Goal: Information Seeking & Learning: Check status

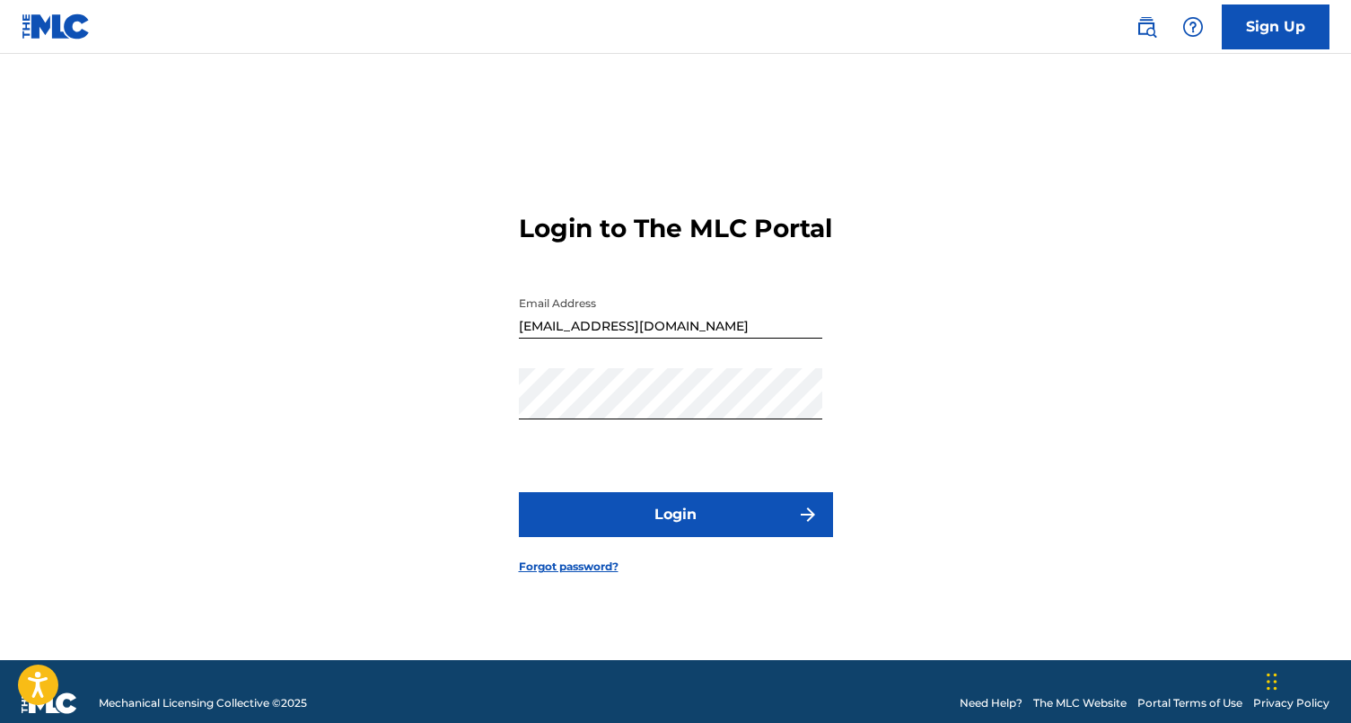
click at [727, 520] on button "Login" at bounding box center [676, 514] width 314 height 45
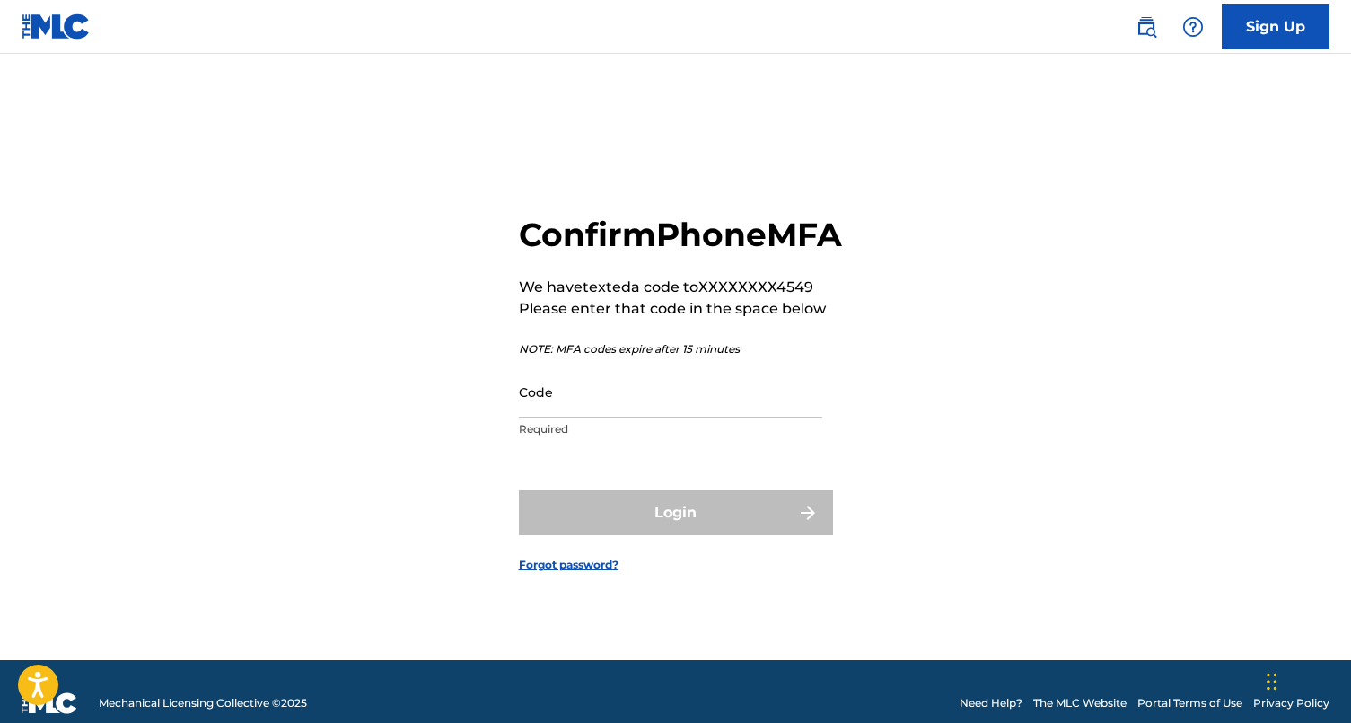
click at [603, 413] on input "Code" at bounding box center [671, 391] width 304 height 51
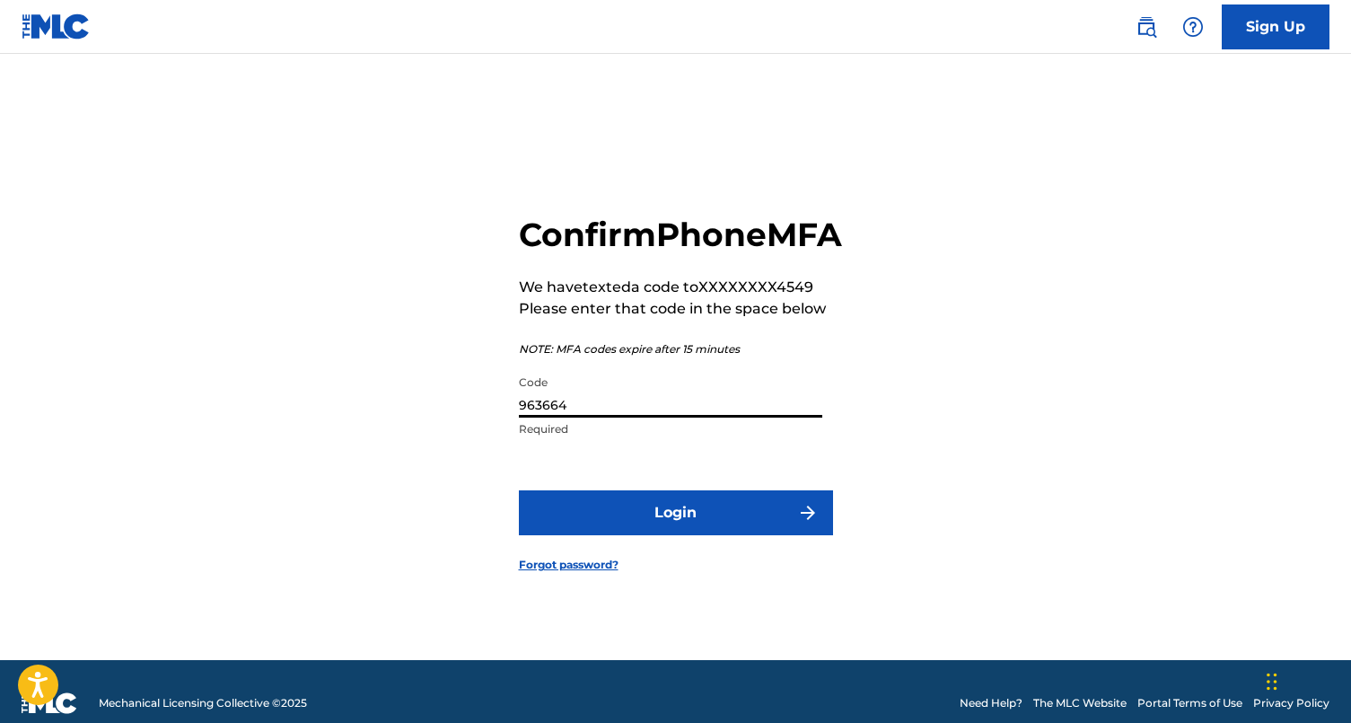
type input "963664"
click at [709, 532] on button "Login" at bounding box center [676, 512] width 314 height 45
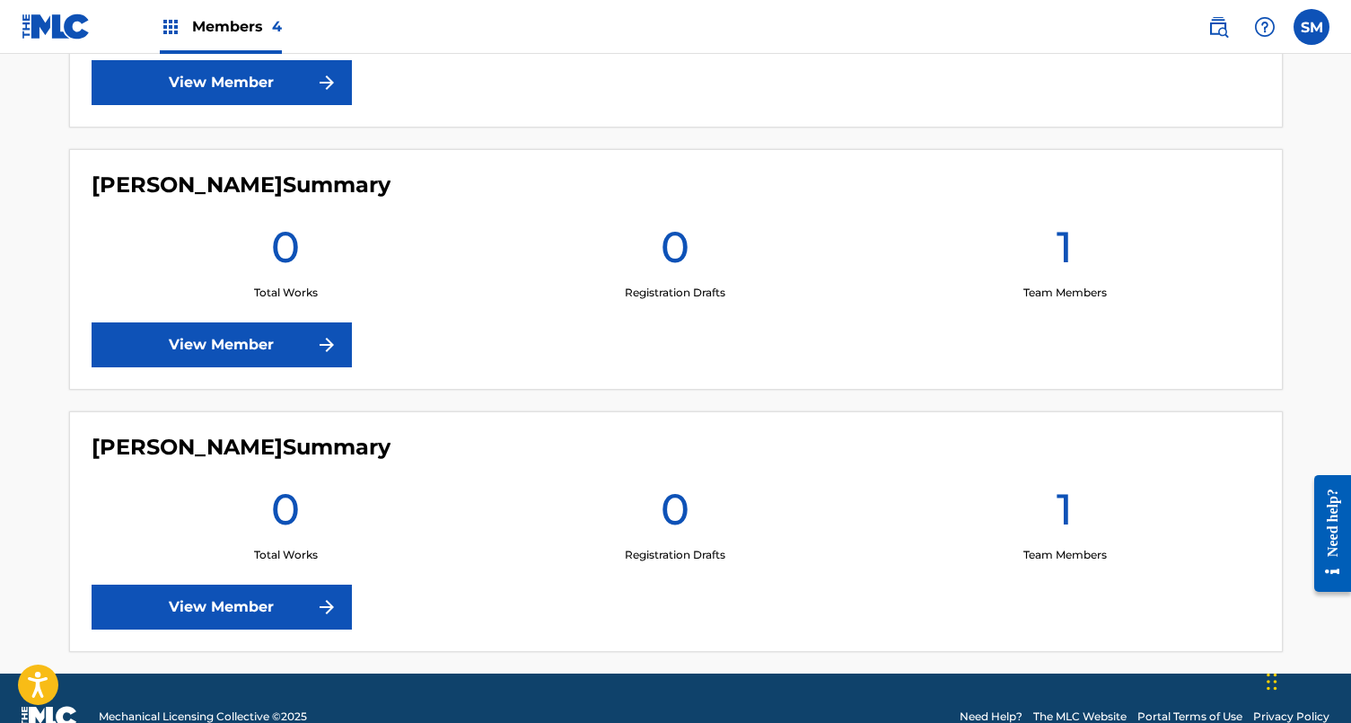
scroll to position [942, 0]
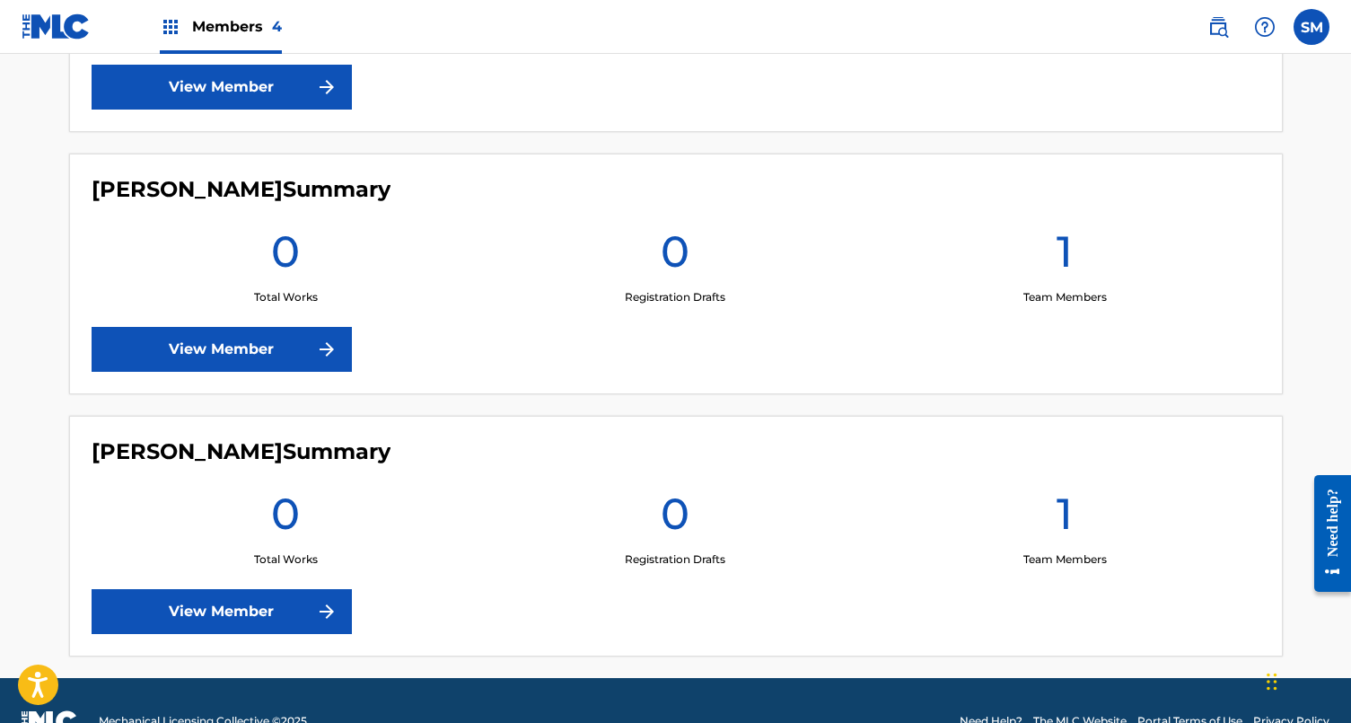
click at [300, 618] on link "View Member" at bounding box center [222, 611] width 260 height 45
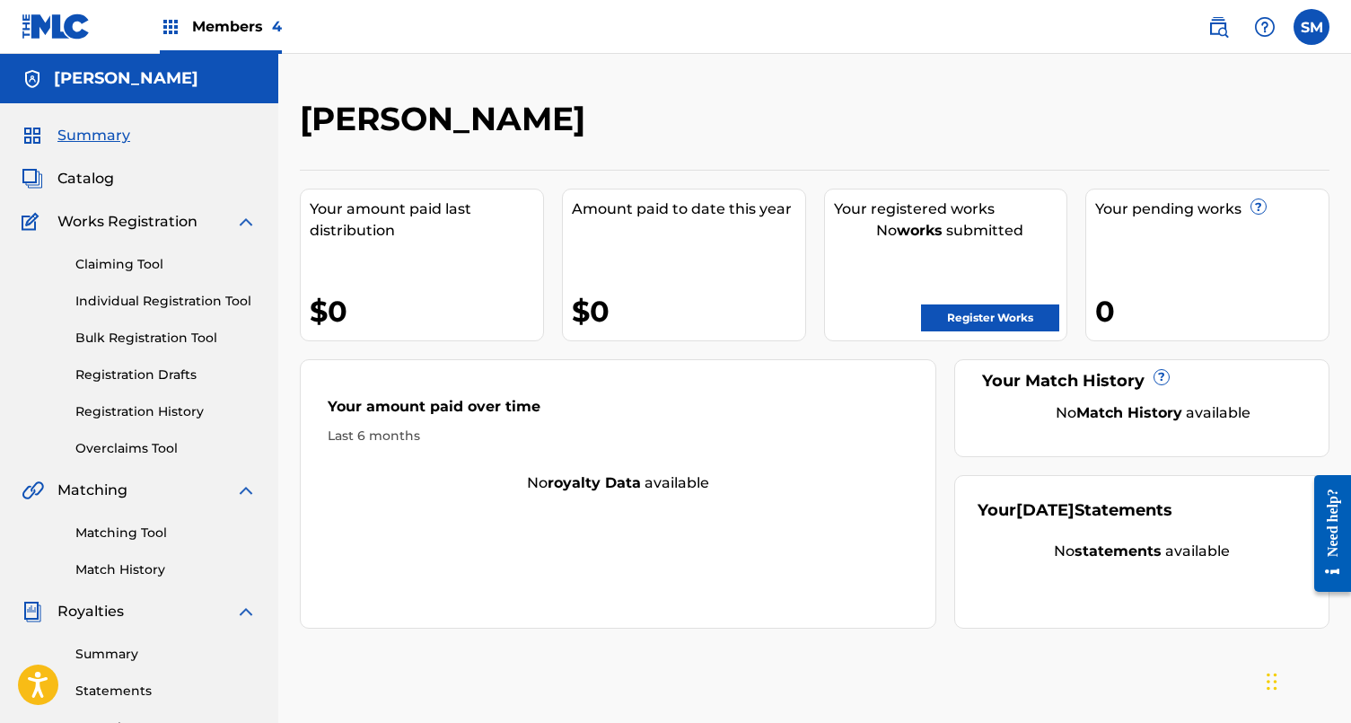
click at [138, 405] on link "Registration History" at bounding box center [165, 411] width 181 height 19
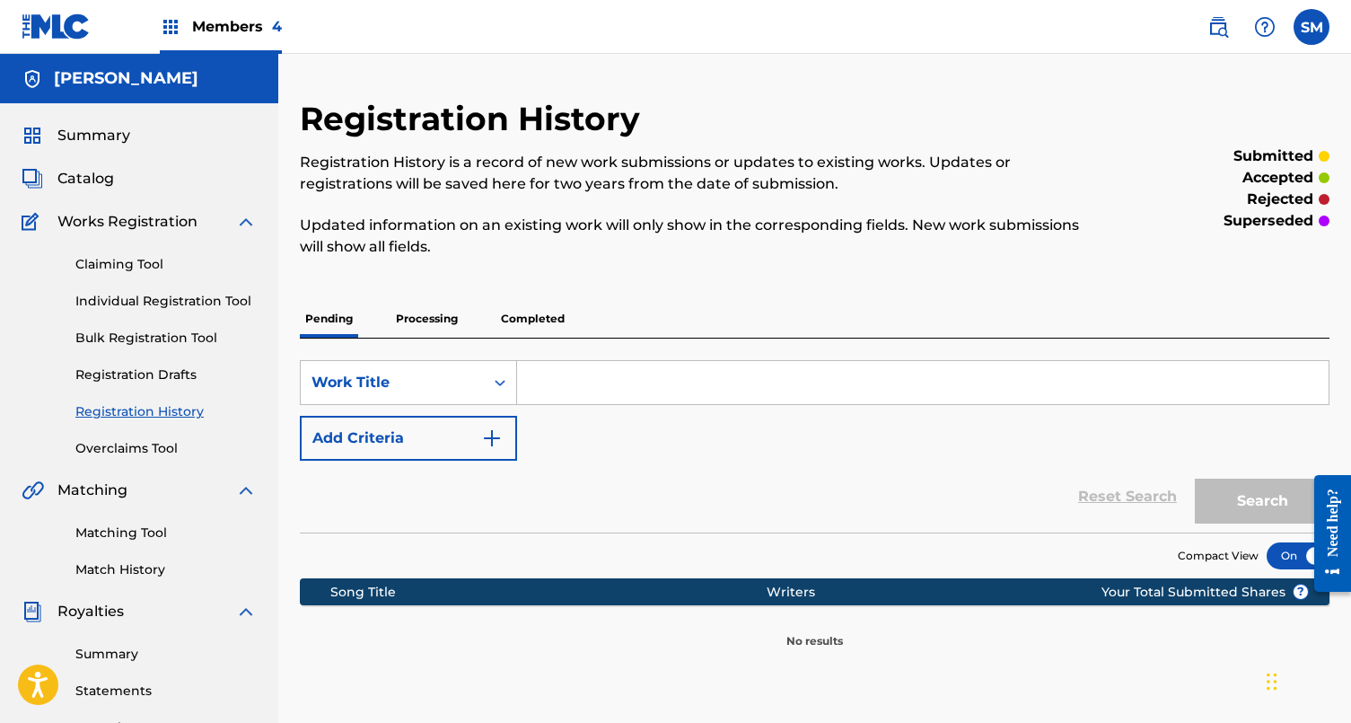
click at [535, 321] on p "Completed" at bounding box center [533, 319] width 75 height 38
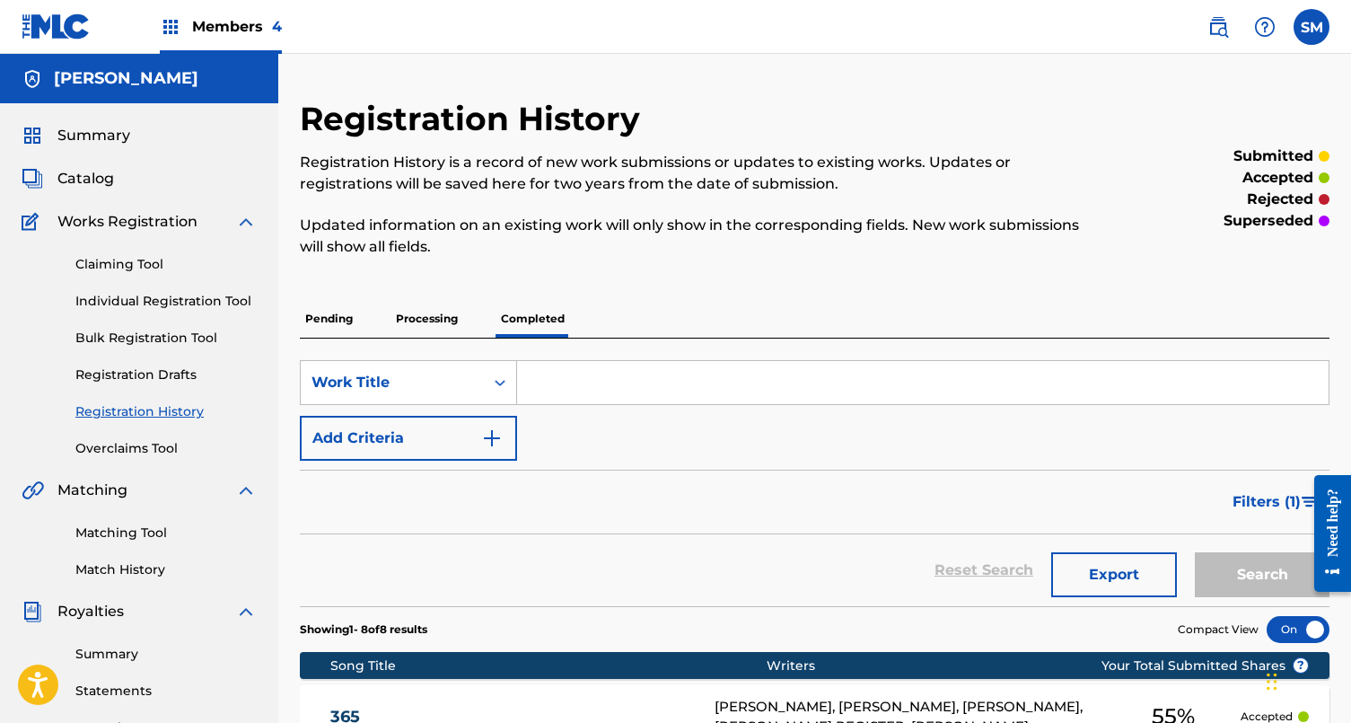
click at [251, 28] on span "Members 4" at bounding box center [237, 26] width 90 height 21
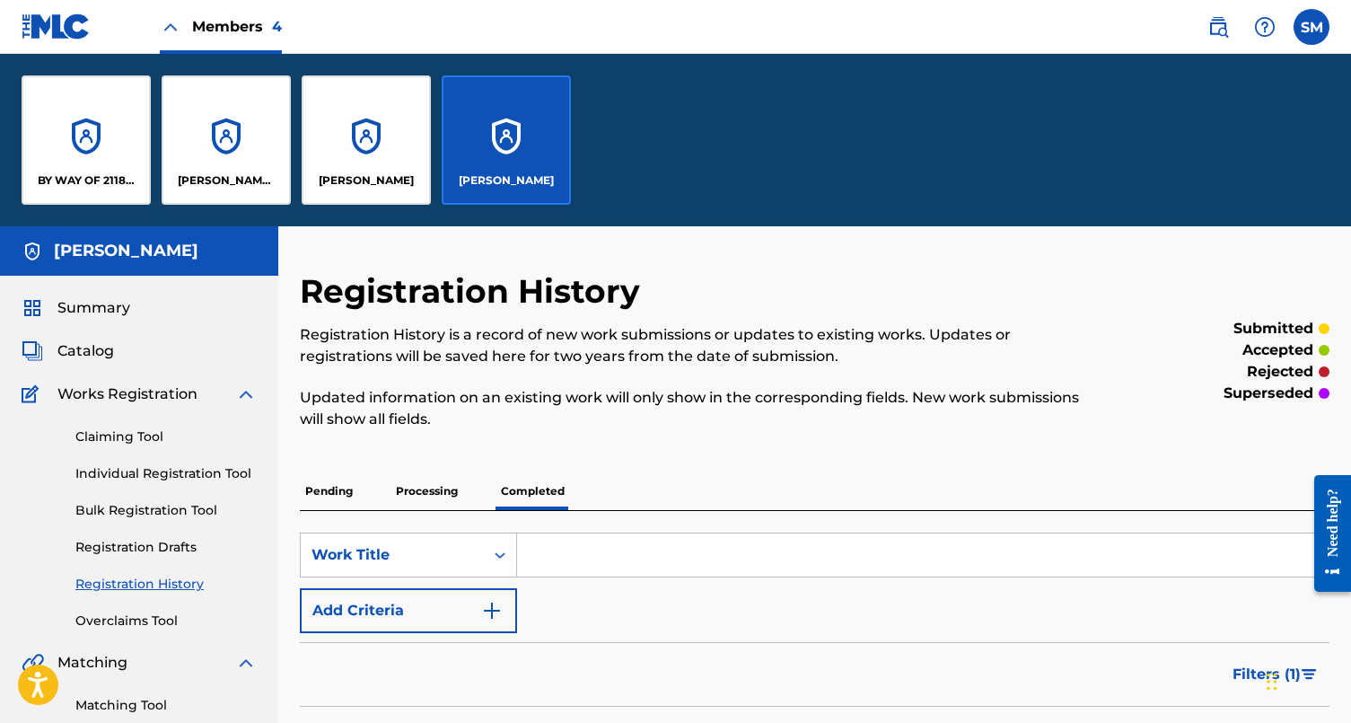
click at [212, 186] on p "[PERSON_NAME] Mebrahitu" at bounding box center [227, 180] width 98 height 16
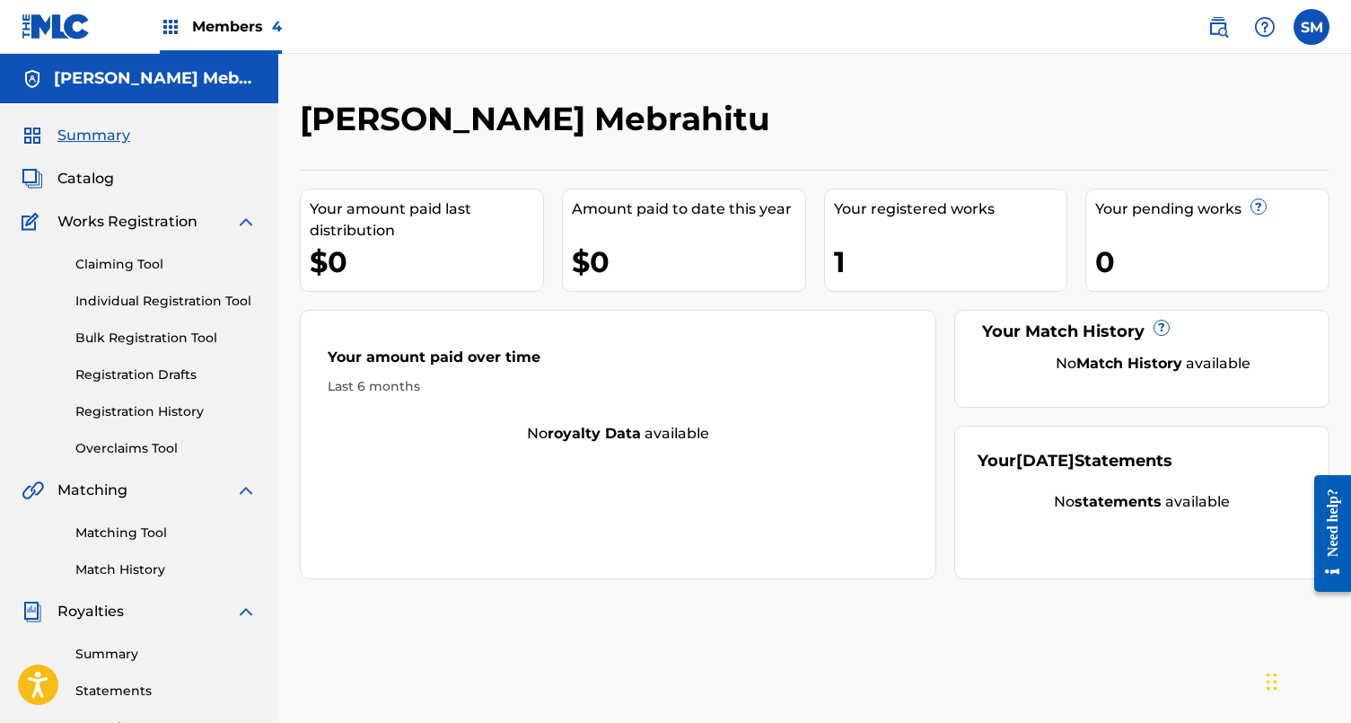
click at [198, 38] on div "Members 4" at bounding box center [221, 26] width 122 height 53
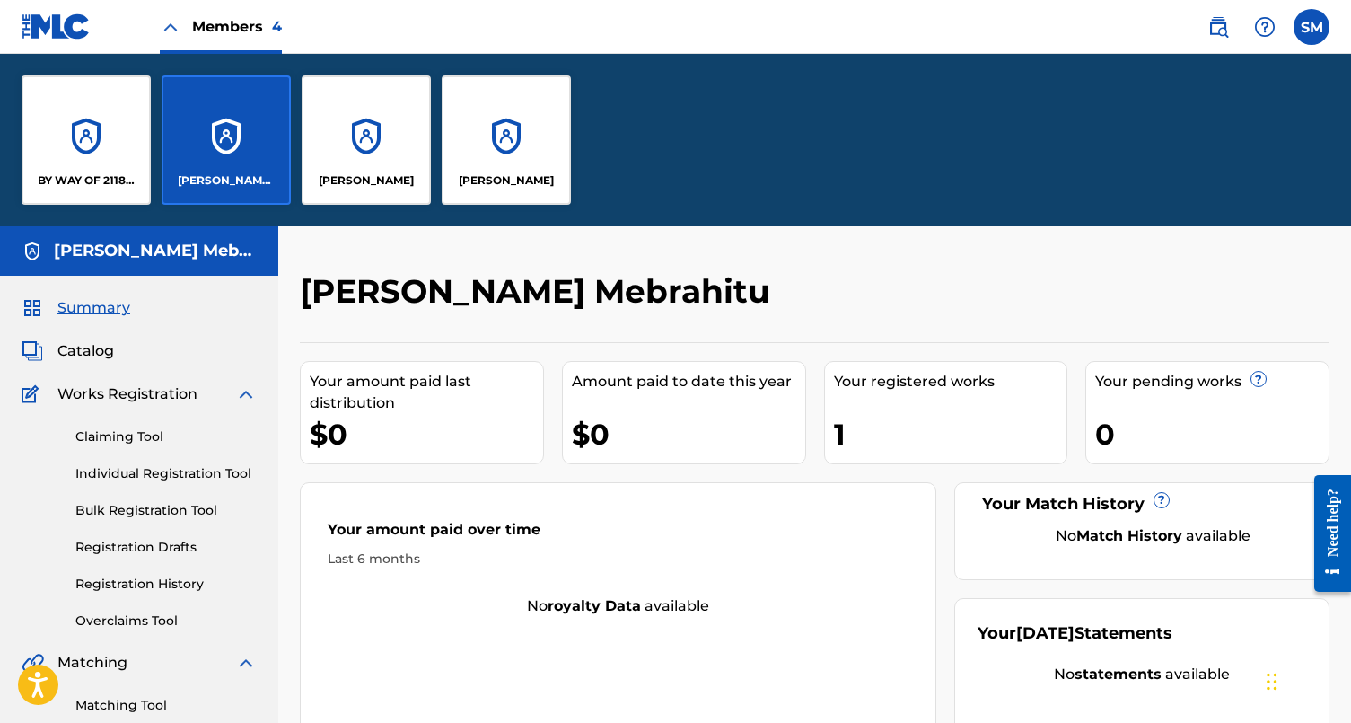
click at [92, 190] on div "BY WAY OF 2118 PUBLISHING LLC" at bounding box center [86, 139] width 129 height 129
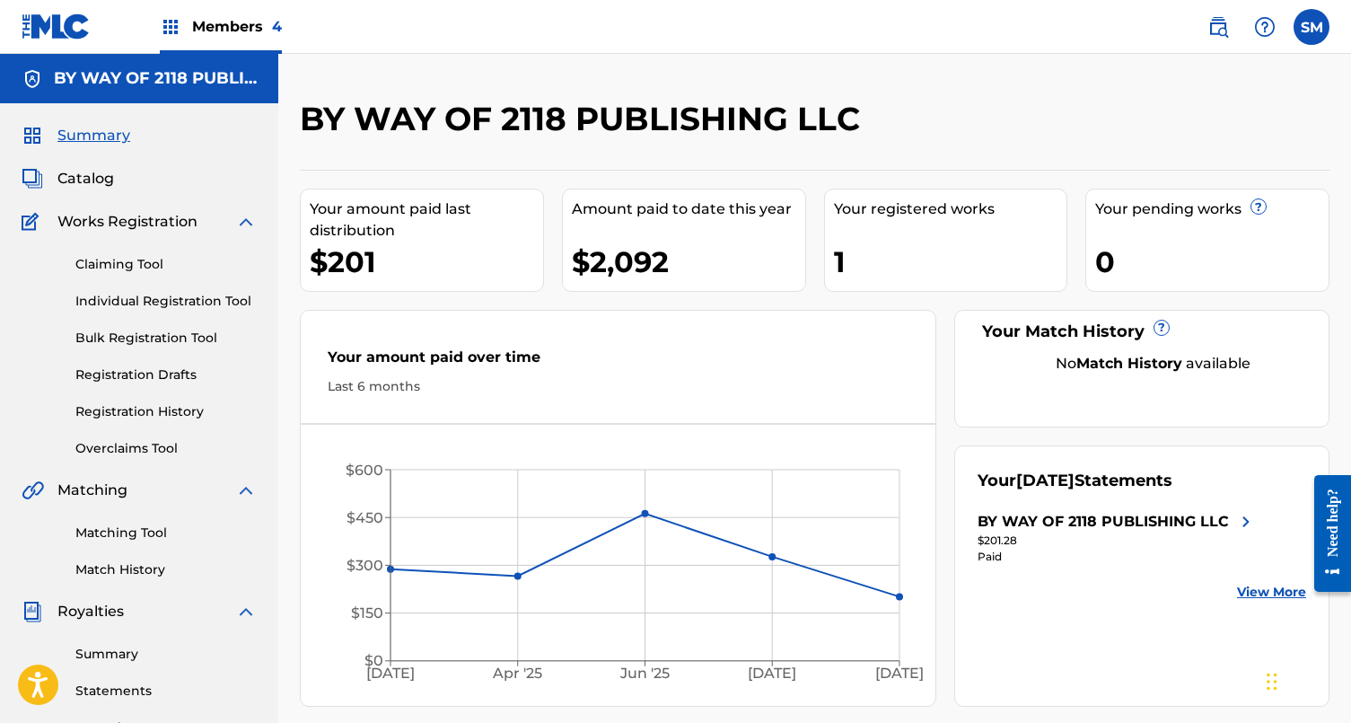
click at [179, 407] on link "Registration History" at bounding box center [165, 411] width 181 height 19
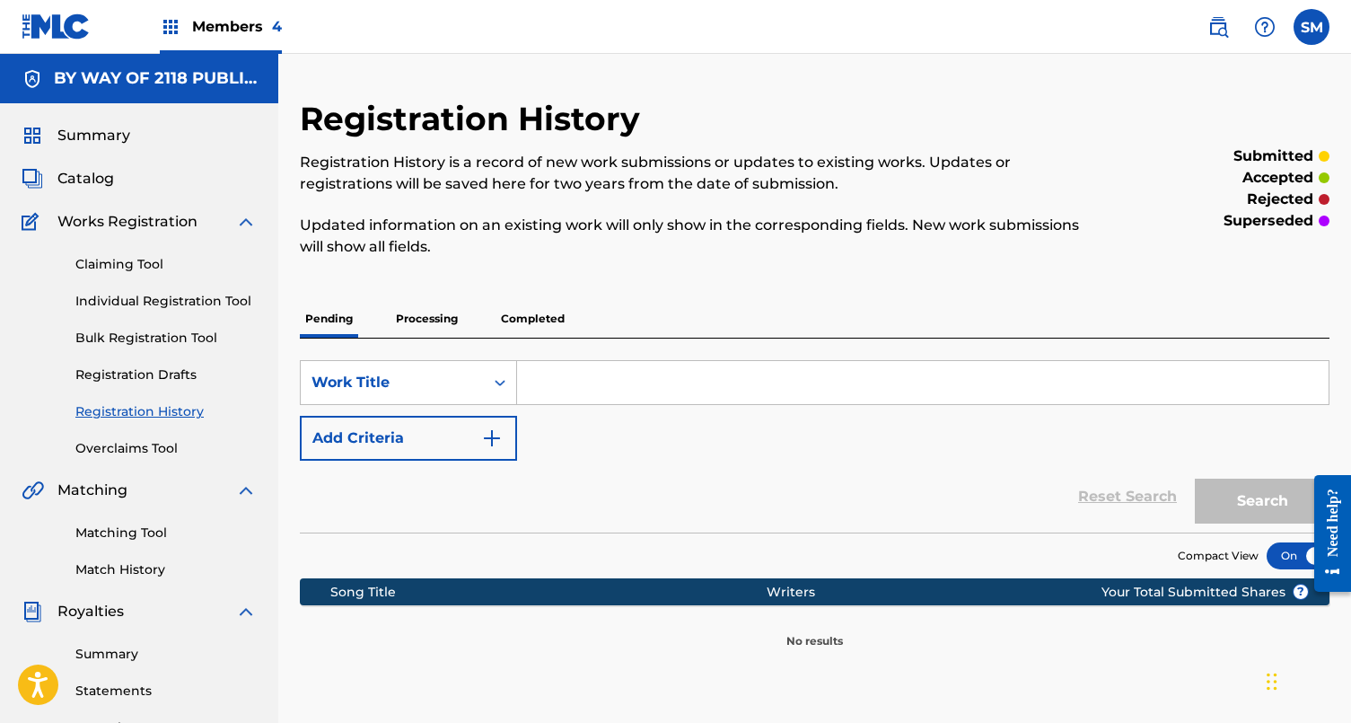
click at [518, 336] on p "Completed" at bounding box center [533, 319] width 75 height 38
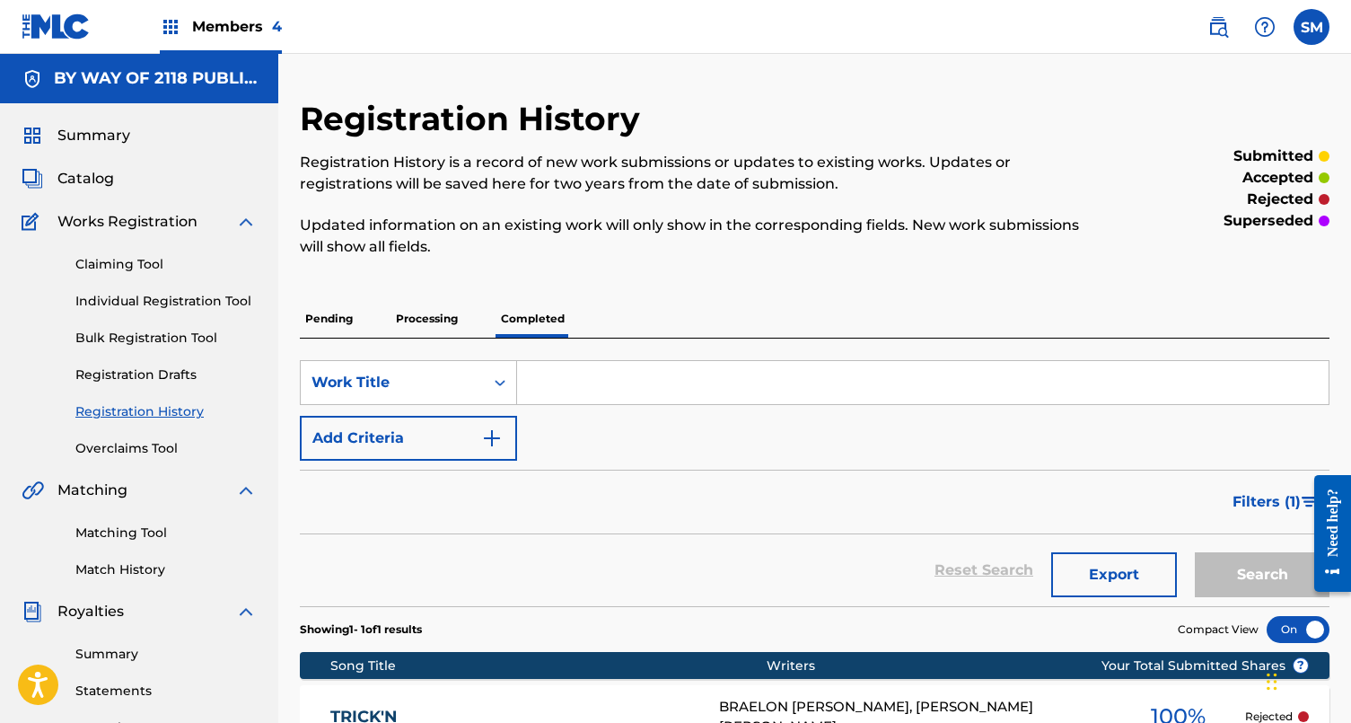
click at [514, 701] on div "TRICK'N BRAELON [PERSON_NAME], [PERSON_NAME] [PERSON_NAME] 100 % Rejected" at bounding box center [815, 716] width 1030 height 63
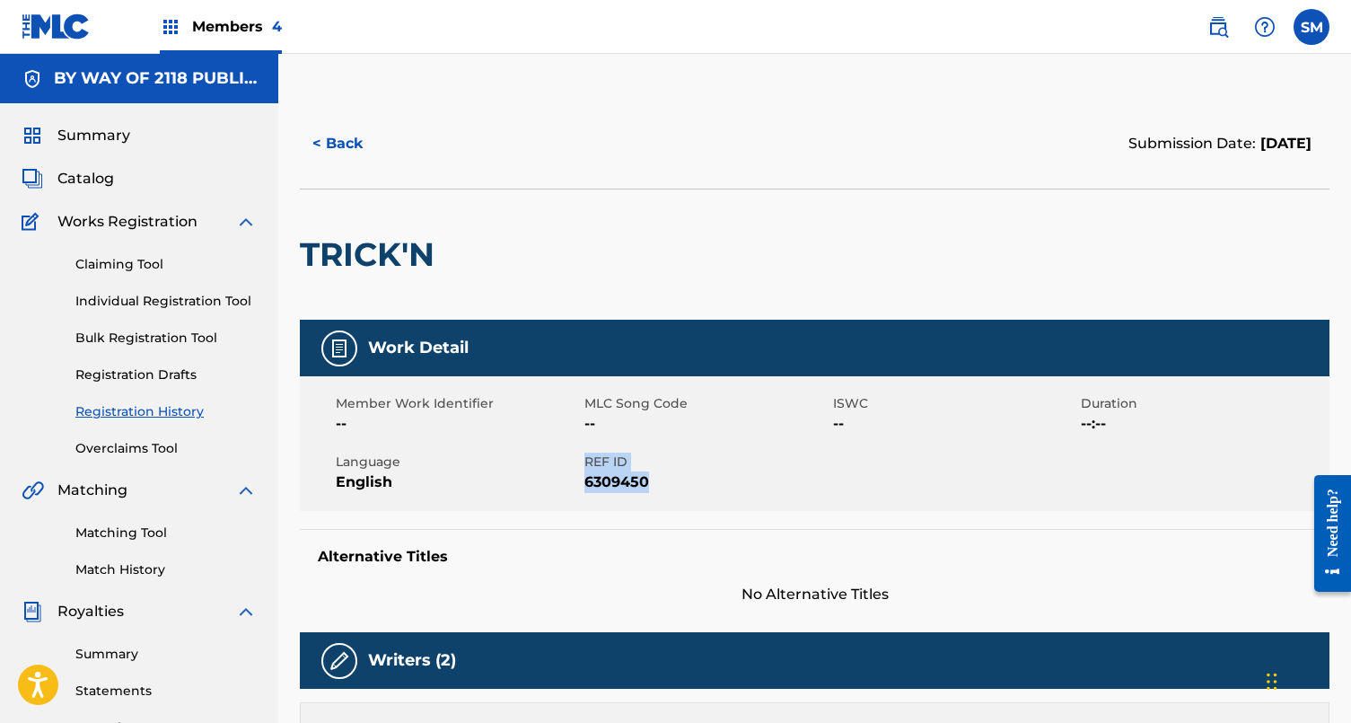
drag, startPoint x: 580, startPoint y: 477, endPoint x: 665, endPoint y: 475, distance: 85.3
click at [665, 475] on div "Member Work Identifier -- MLC Song Code -- ISWC -- Duration --:-- Language Engl…" at bounding box center [815, 443] width 1030 height 135
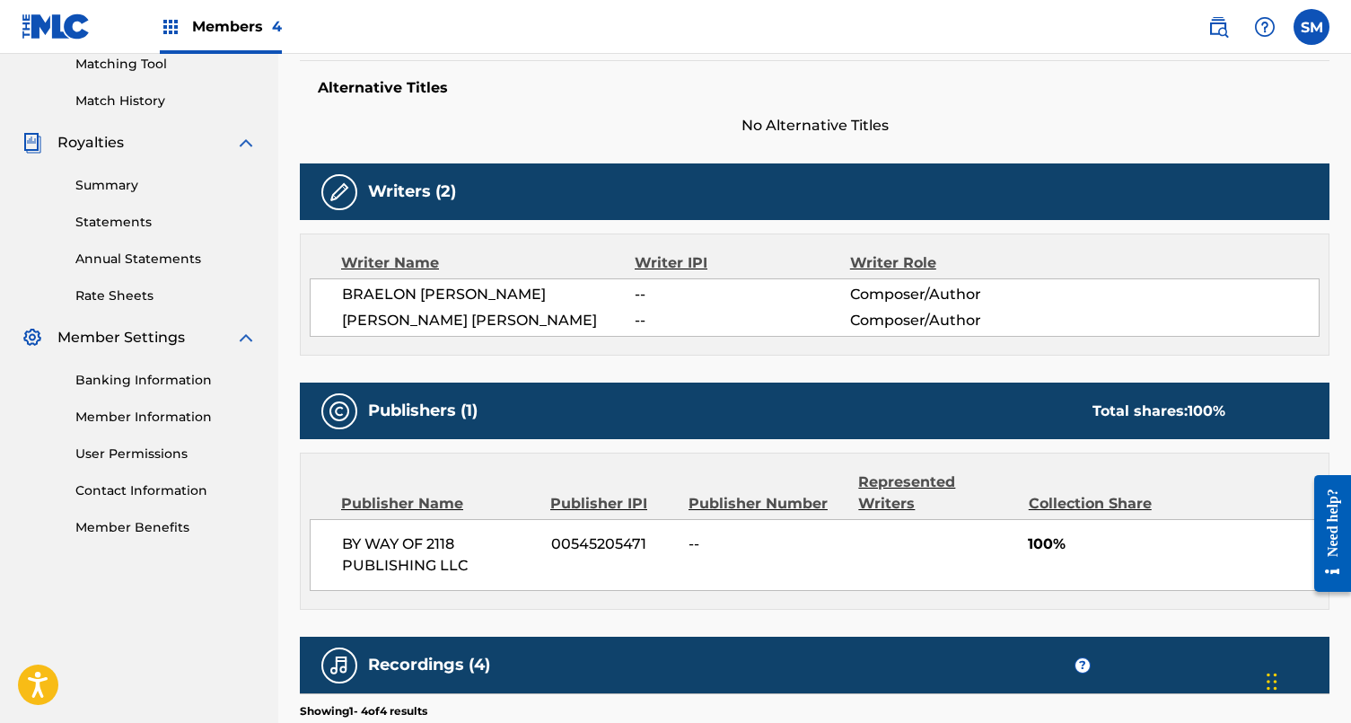
scroll to position [489, 0]
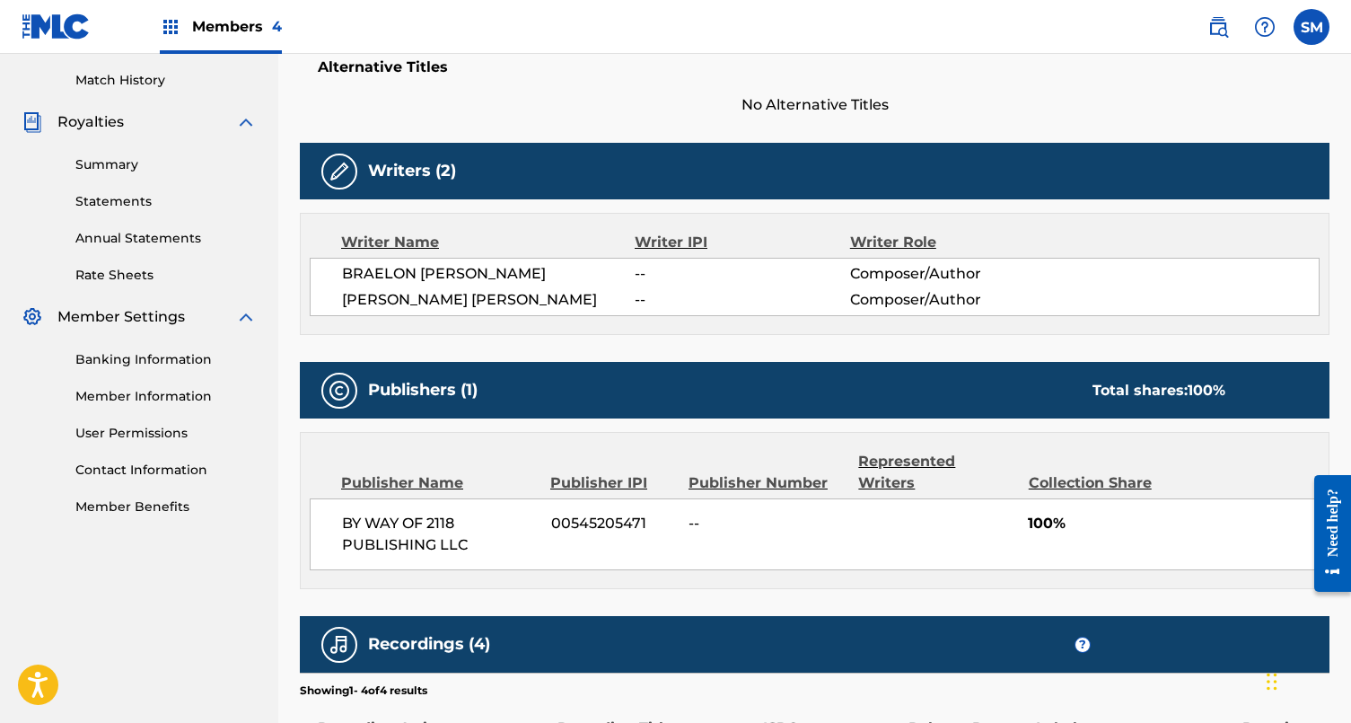
click at [128, 196] on link "Statements" at bounding box center [165, 201] width 181 height 19
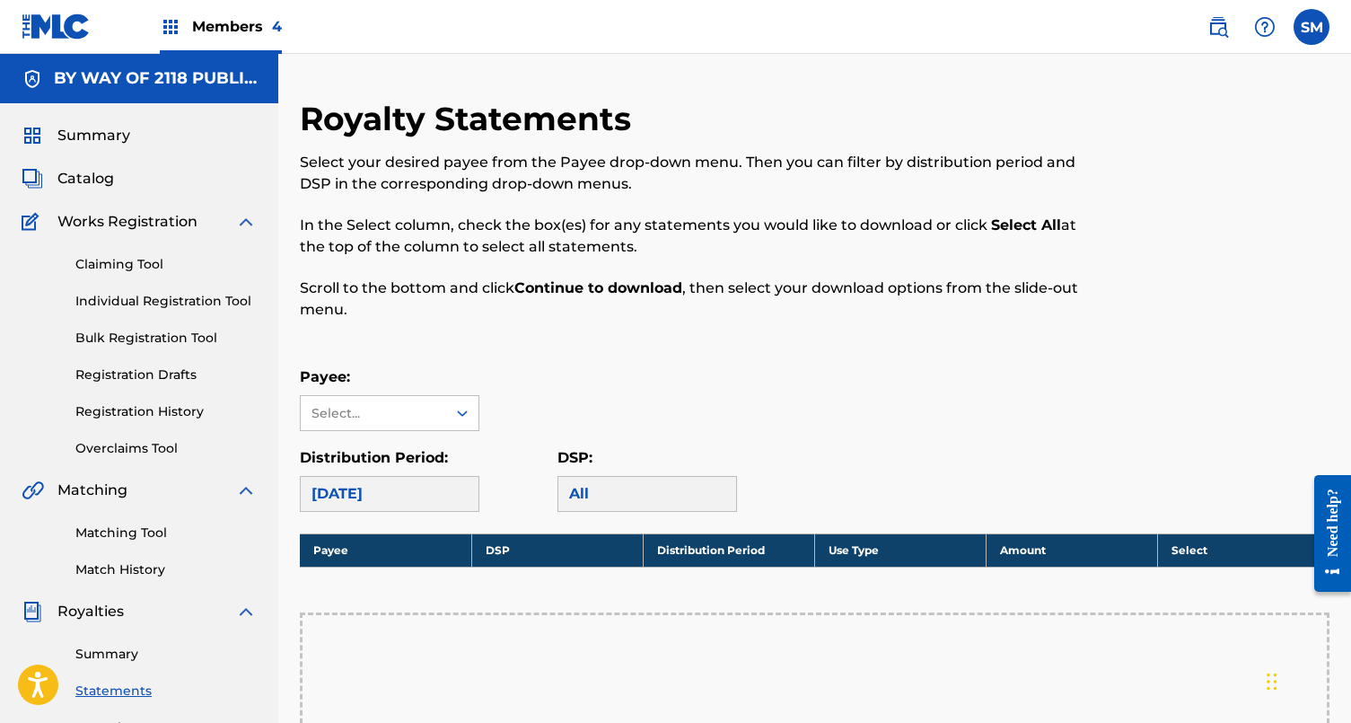
click at [442, 496] on div "[DATE]" at bounding box center [390, 494] width 180 height 36
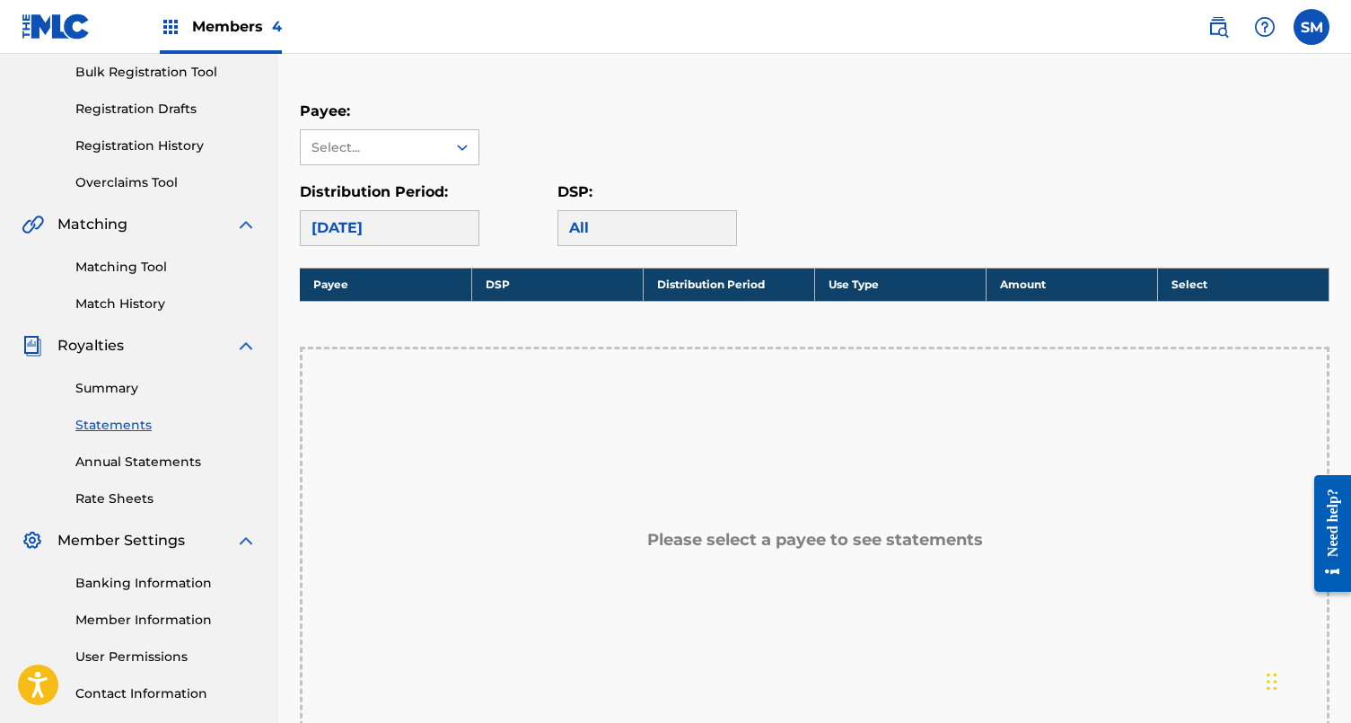
scroll to position [269, 0]
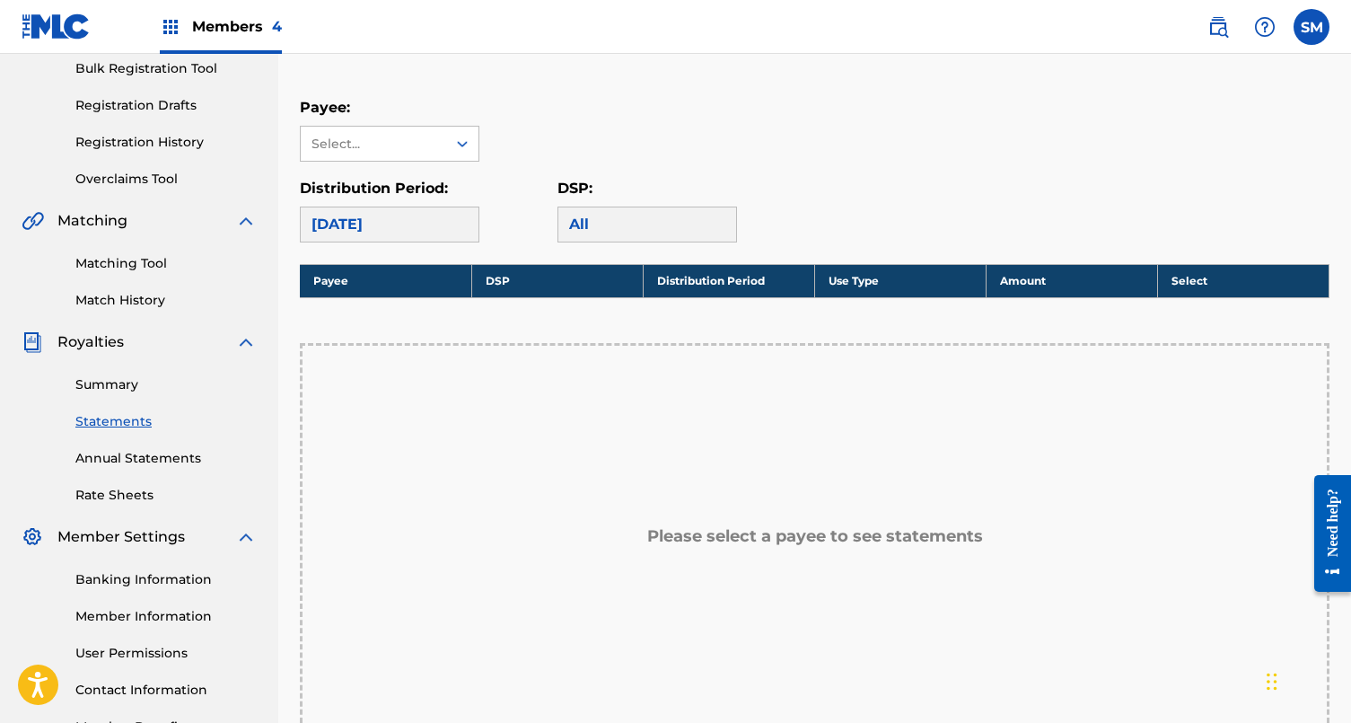
click at [415, 224] on div "[DATE]" at bounding box center [390, 225] width 180 height 36
click at [415, 154] on div "Select..." at bounding box center [373, 144] width 145 height 34
click at [403, 196] on div "BY WAY OF 2118 PUBLISHING LLC" at bounding box center [390, 195] width 178 height 66
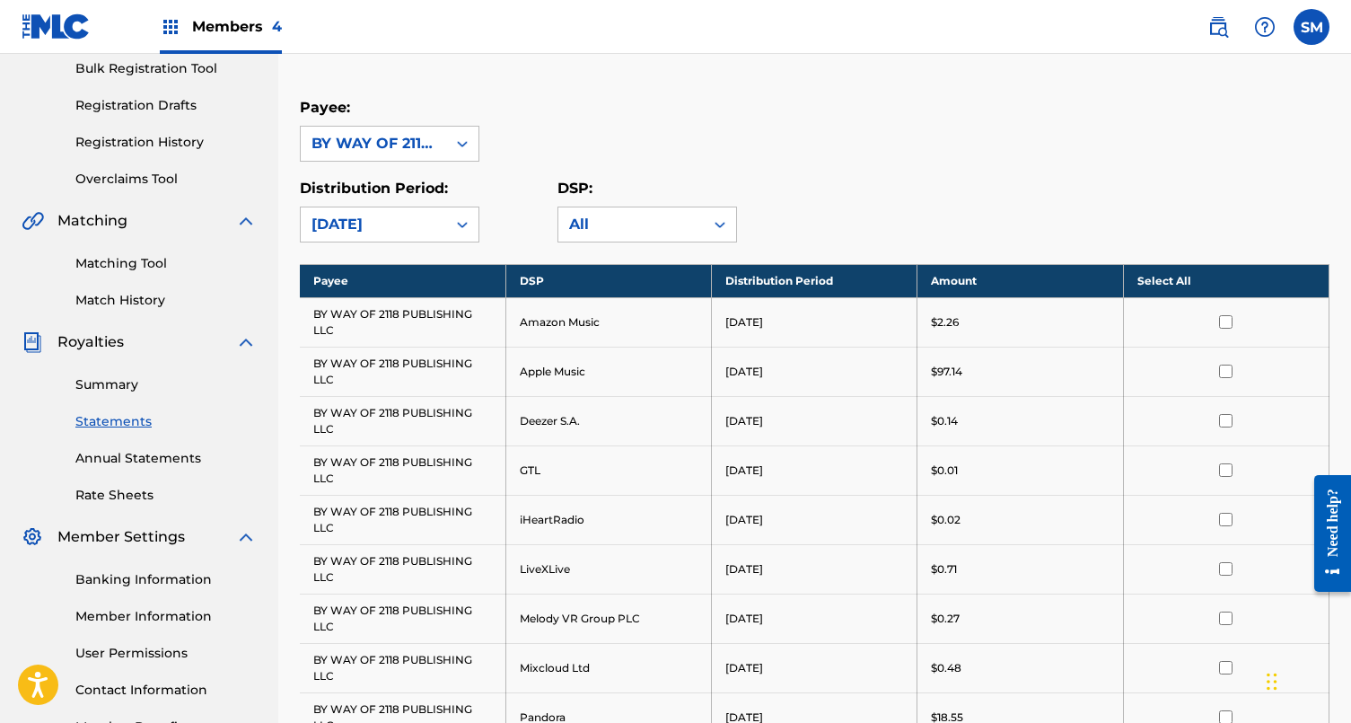
click at [136, 394] on div "Summary Statements Annual Statements Rate Sheets" at bounding box center [139, 429] width 235 height 152
click at [141, 383] on link "Summary" at bounding box center [165, 384] width 181 height 19
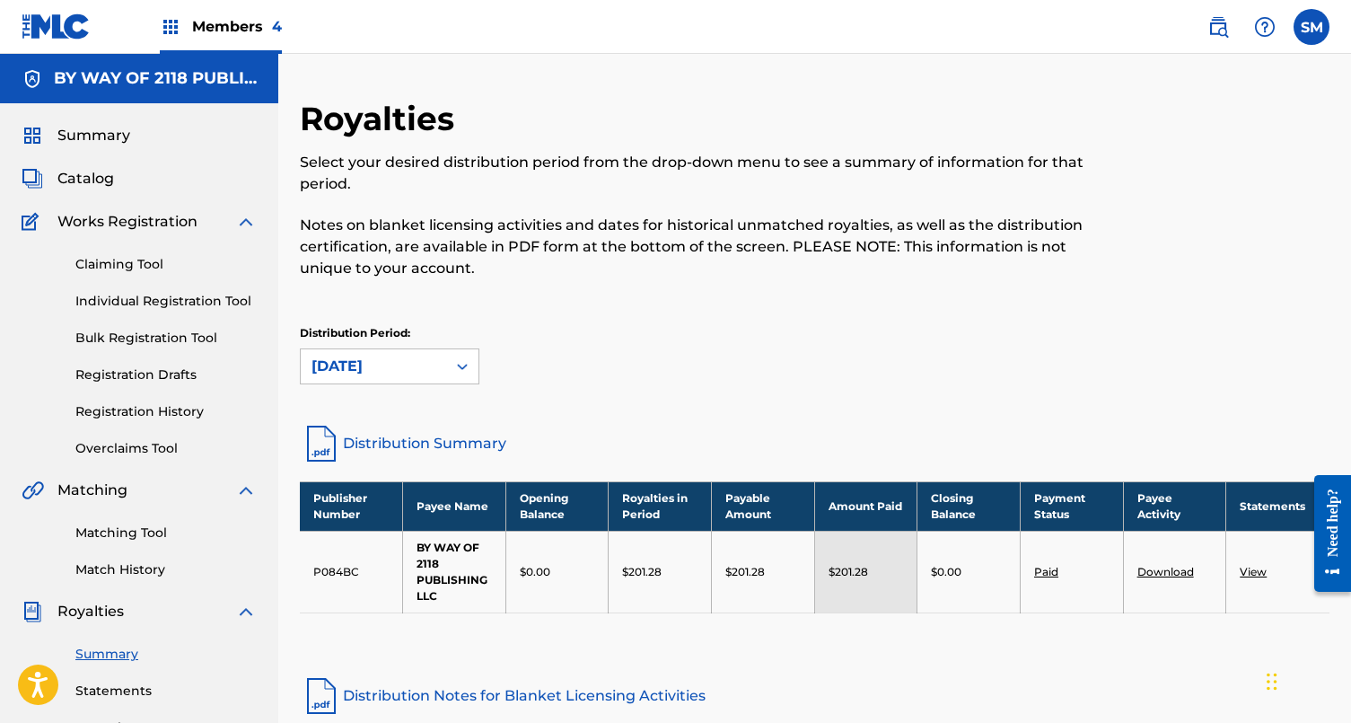
click at [423, 459] on link "Distribution Summary" at bounding box center [815, 443] width 1030 height 43
click at [423, 444] on link "Distribution Summary" at bounding box center [815, 443] width 1030 height 43
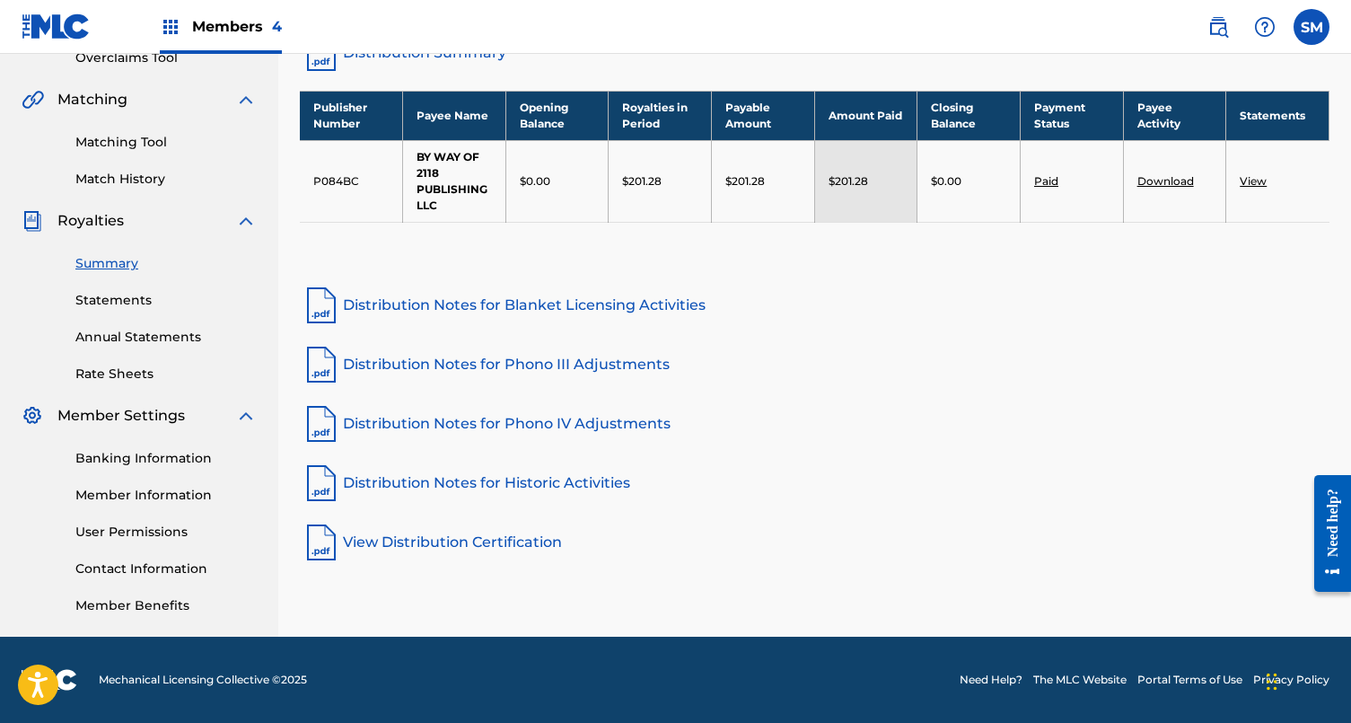
scroll to position [391, 0]
click at [137, 491] on link "Member Information" at bounding box center [165, 495] width 181 height 19
click at [137, 110] on div "Matching" at bounding box center [139, 100] width 235 height 22
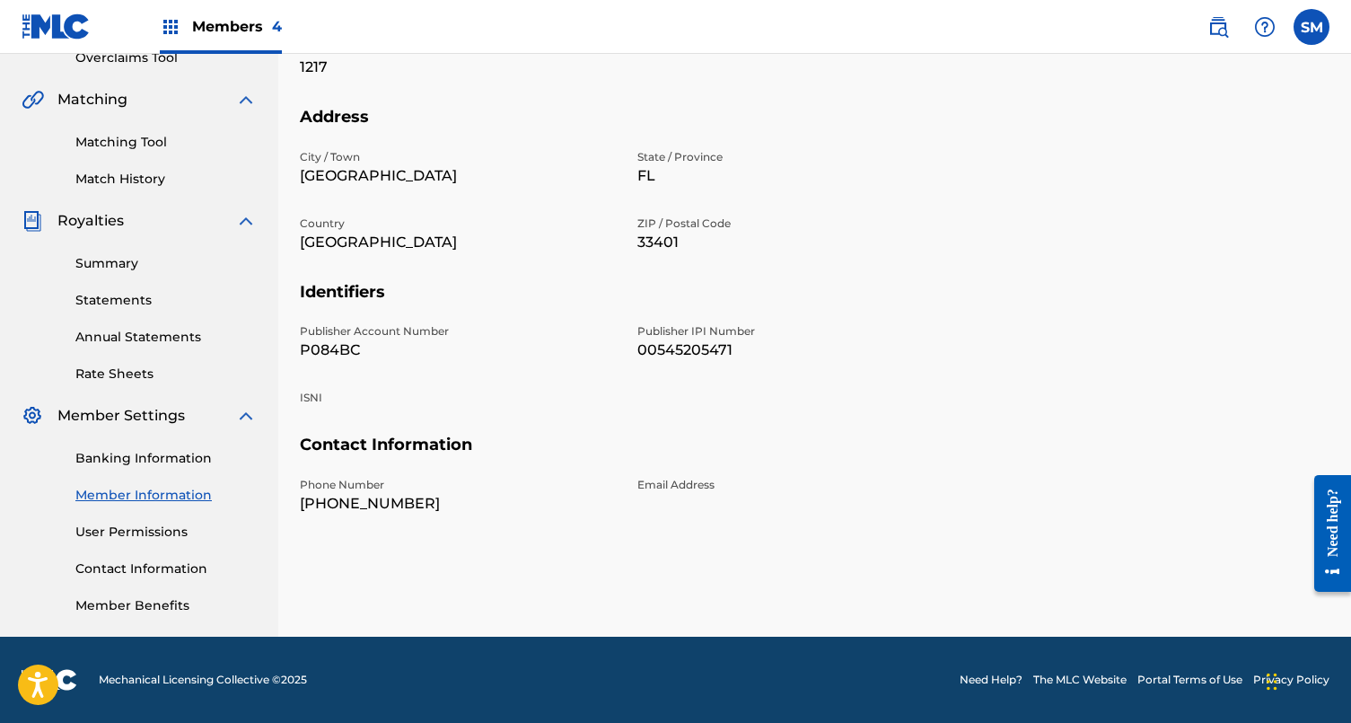
scroll to position [391, 0]
drag, startPoint x: 365, startPoint y: 343, endPoint x: 293, endPoint y: 350, distance: 73.1
click at [293, 350] on div "Mailing and Contact Information entered on the Mailing and Contact tab is used …" at bounding box center [814, 172] width 1073 height 928
copy p "P084BC"
